Goal: Transaction & Acquisition: Purchase product/service

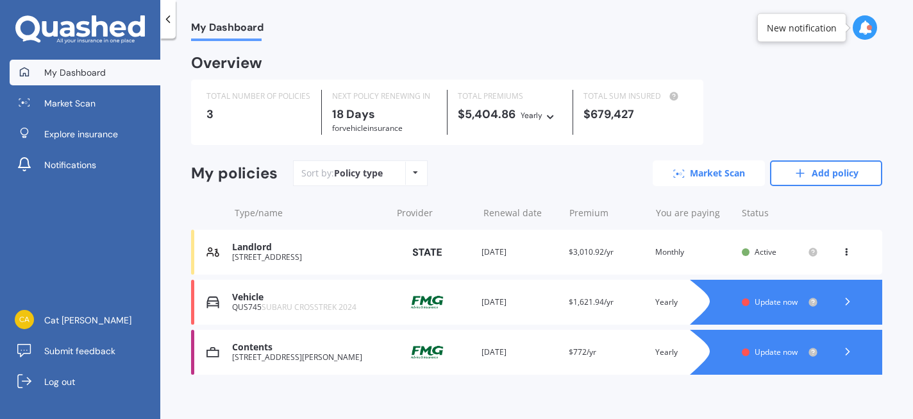
click at [690, 176] on link "Market Scan" at bounding box center [709, 173] width 112 height 26
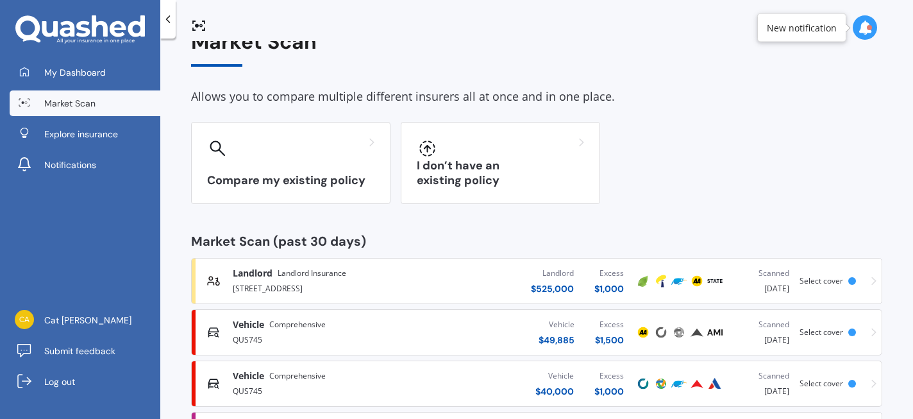
scroll to position [94, 0]
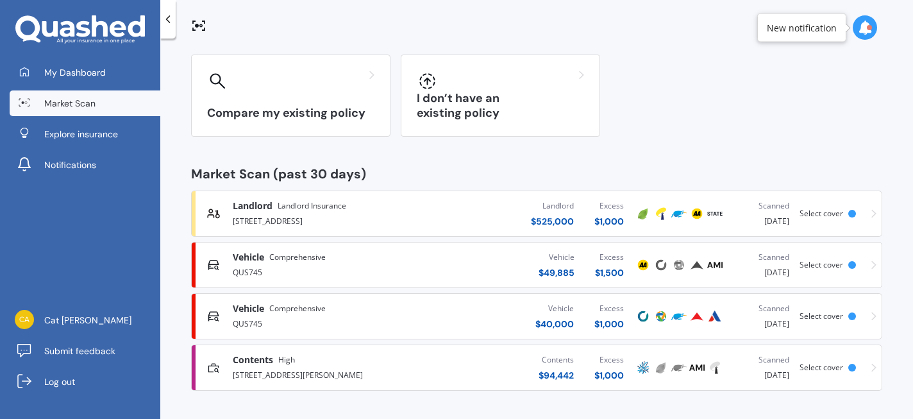
click at [342, 366] on div "[STREET_ADDRESS][PERSON_NAME]" at bounding box center [327, 373] width 188 height 15
